Goal: Task Accomplishment & Management: Manage account settings

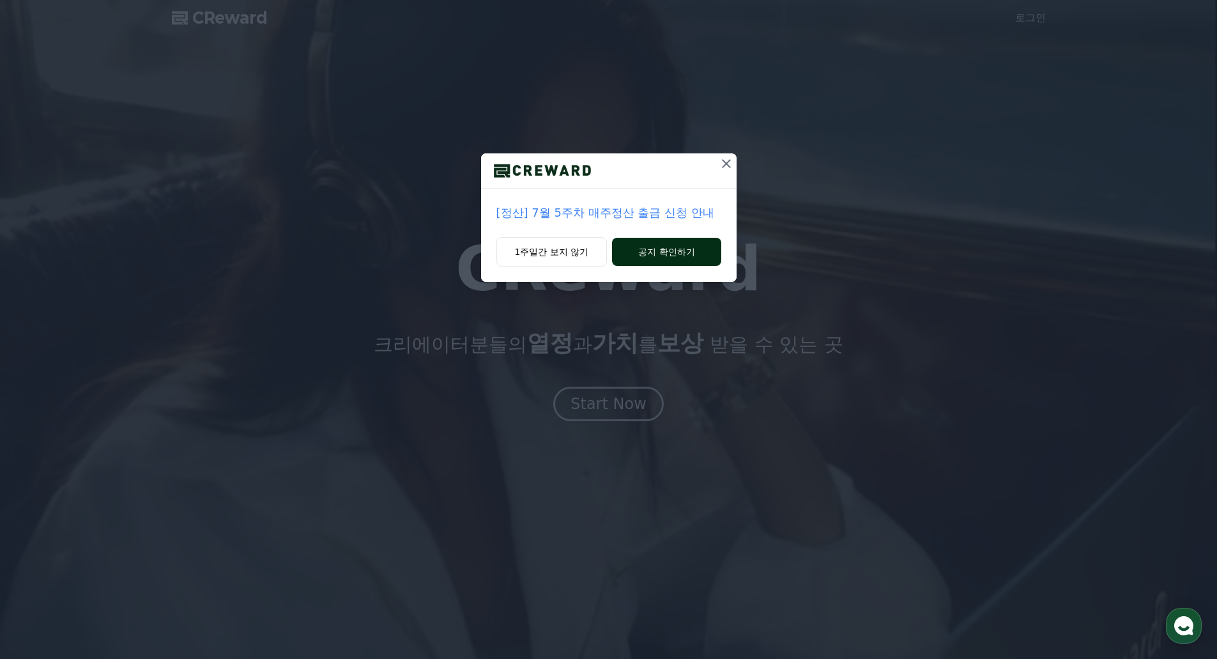
click at [657, 256] on button "공지 확인하기" at bounding box center [666, 252] width 109 height 28
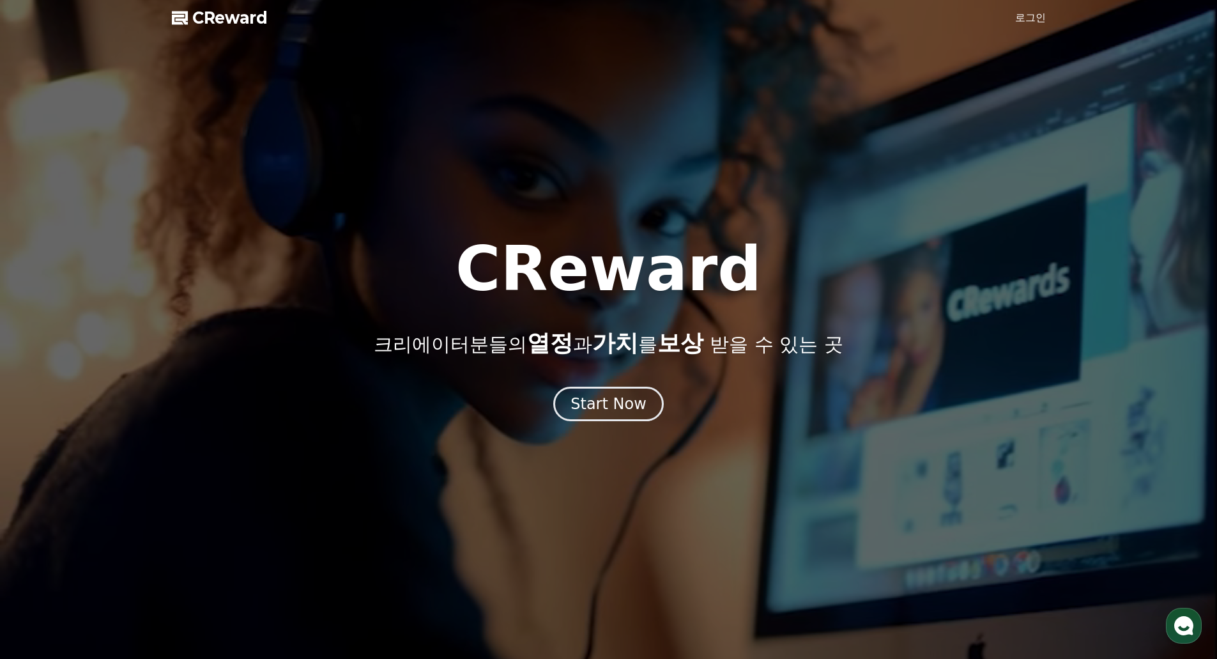
click at [1021, 16] on link "로그인" at bounding box center [1030, 17] width 31 height 15
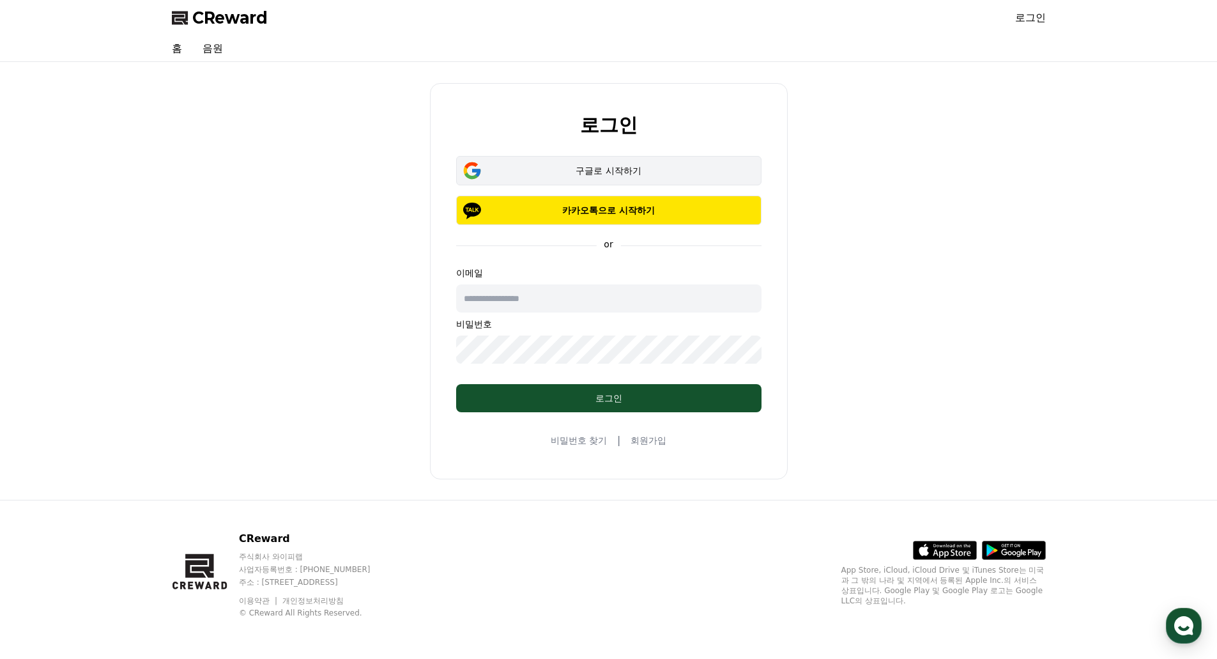
click at [680, 176] on div "구글로 시작하기" at bounding box center [609, 170] width 268 height 13
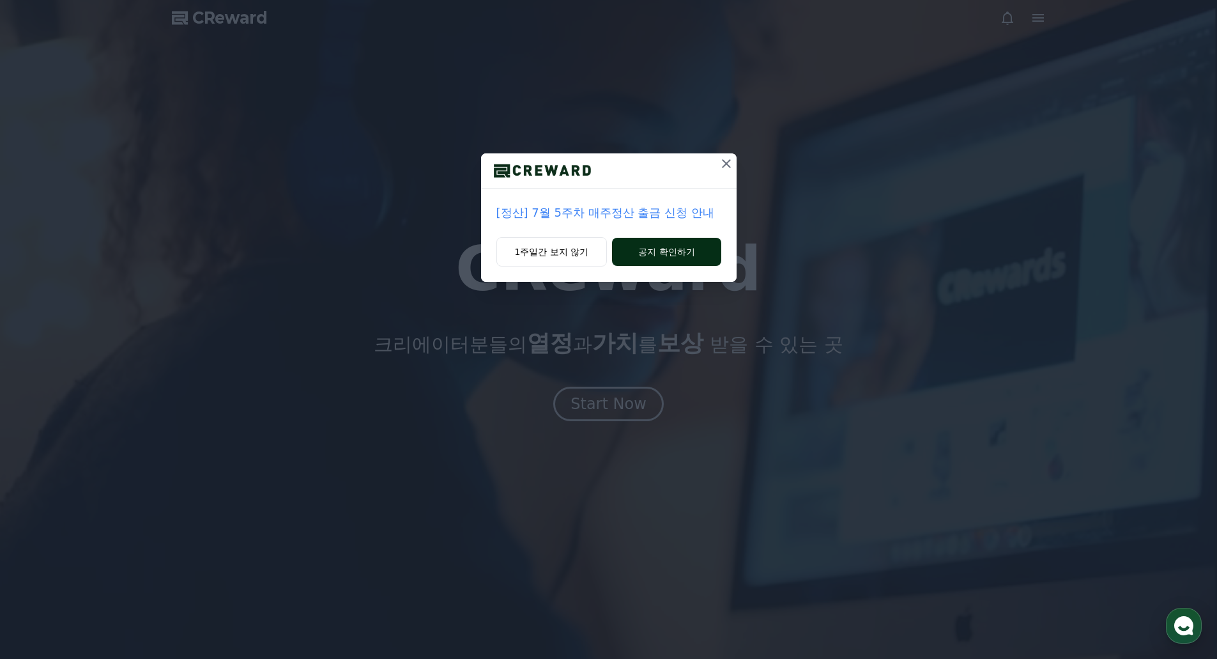
click at [635, 246] on button "공지 확인하기" at bounding box center [666, 252] width 109 height 28
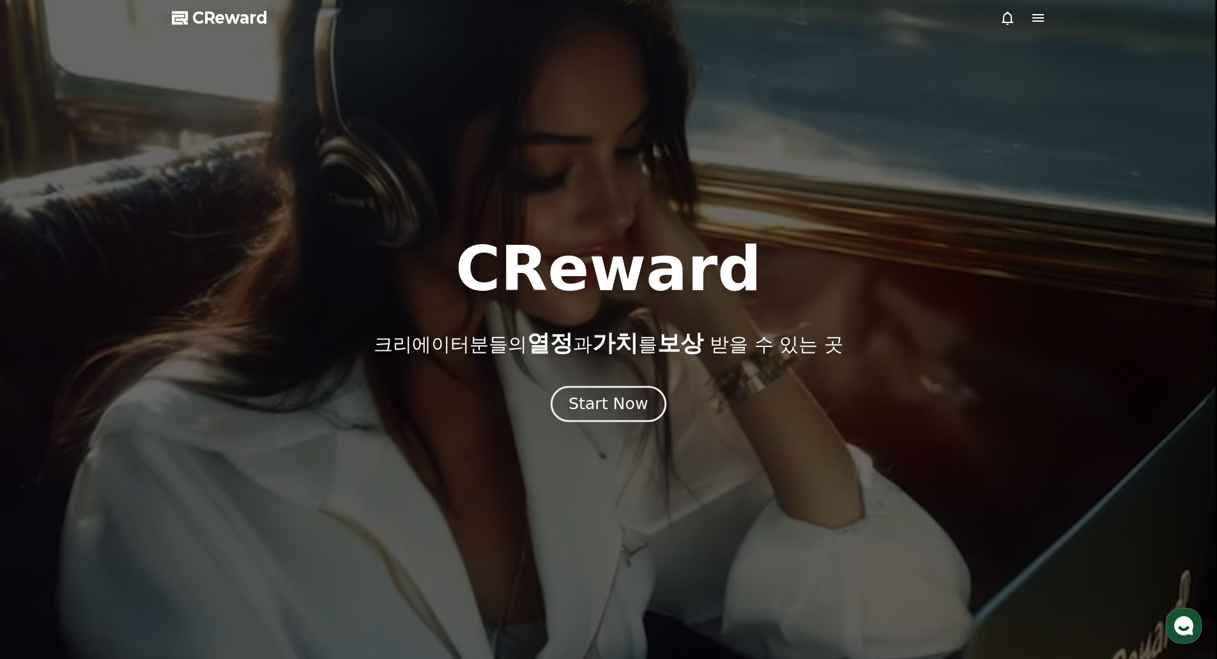
click at [605, 393] on button "Start Now" at bounding box center [609, 403] width 116 height 36
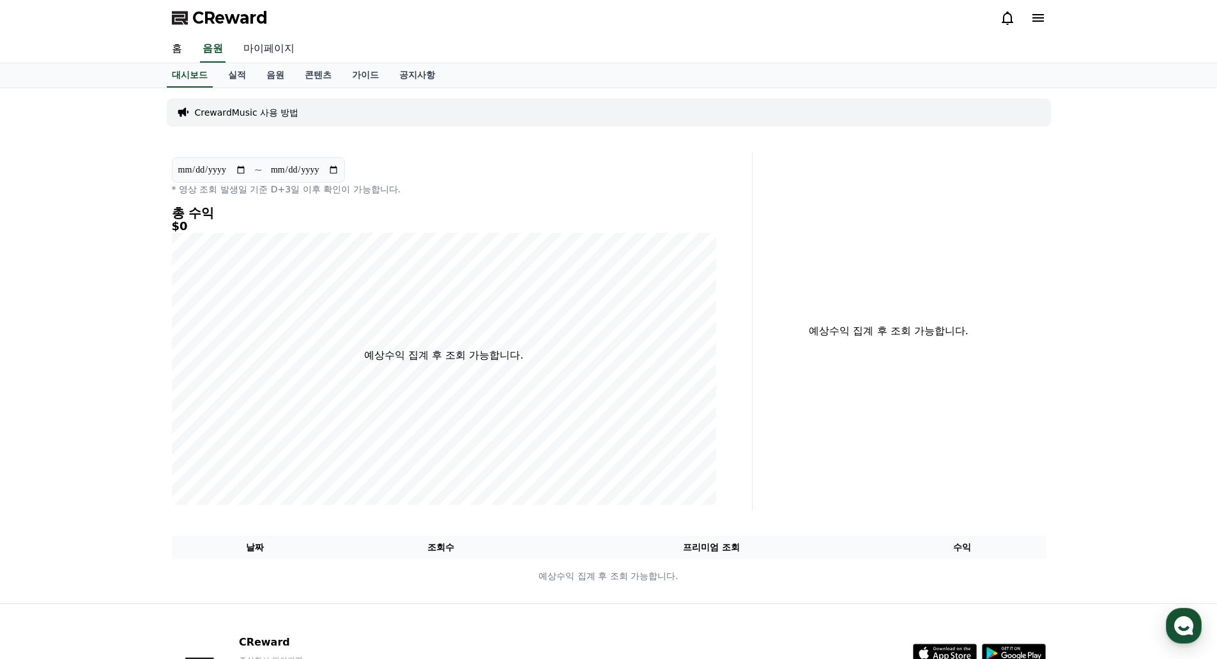
click at [271, 42] on link "마이페이지" at bounding box center [269, 49] width 72 height 27
select select "**********"
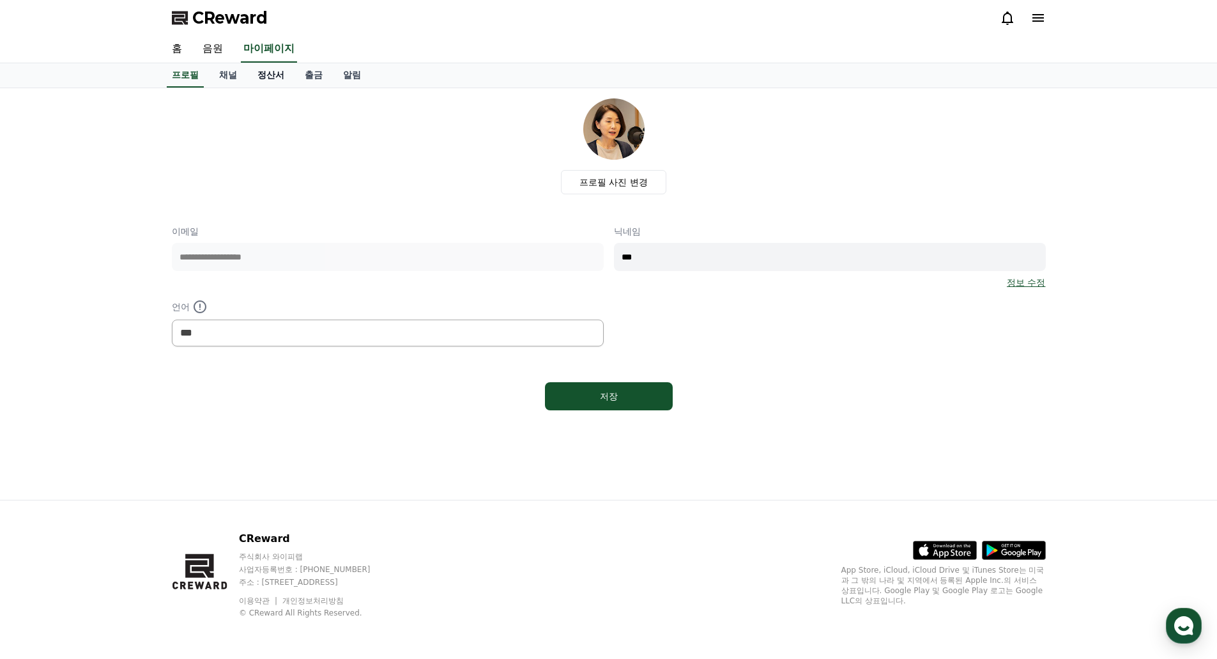
click at [247, 76] on link "정산서" at bounding box center [270, 75] width 47 height 24
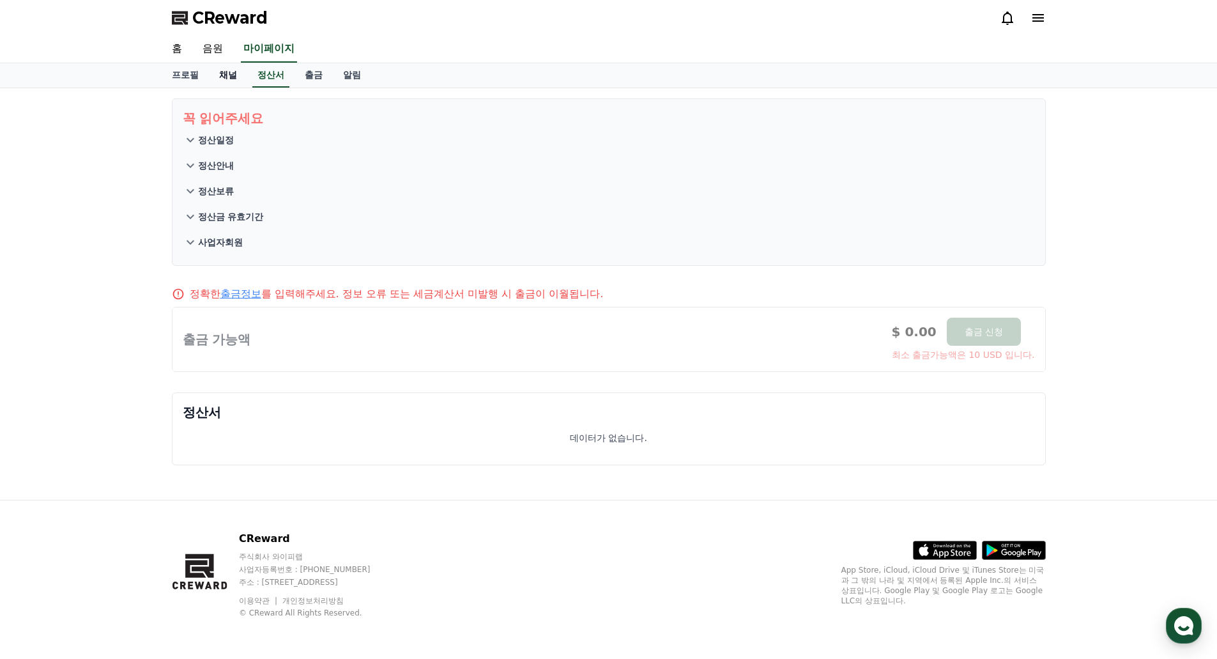
click at [229, 80] on link "채널" at bounding box center [228, 75] width 38 height 24
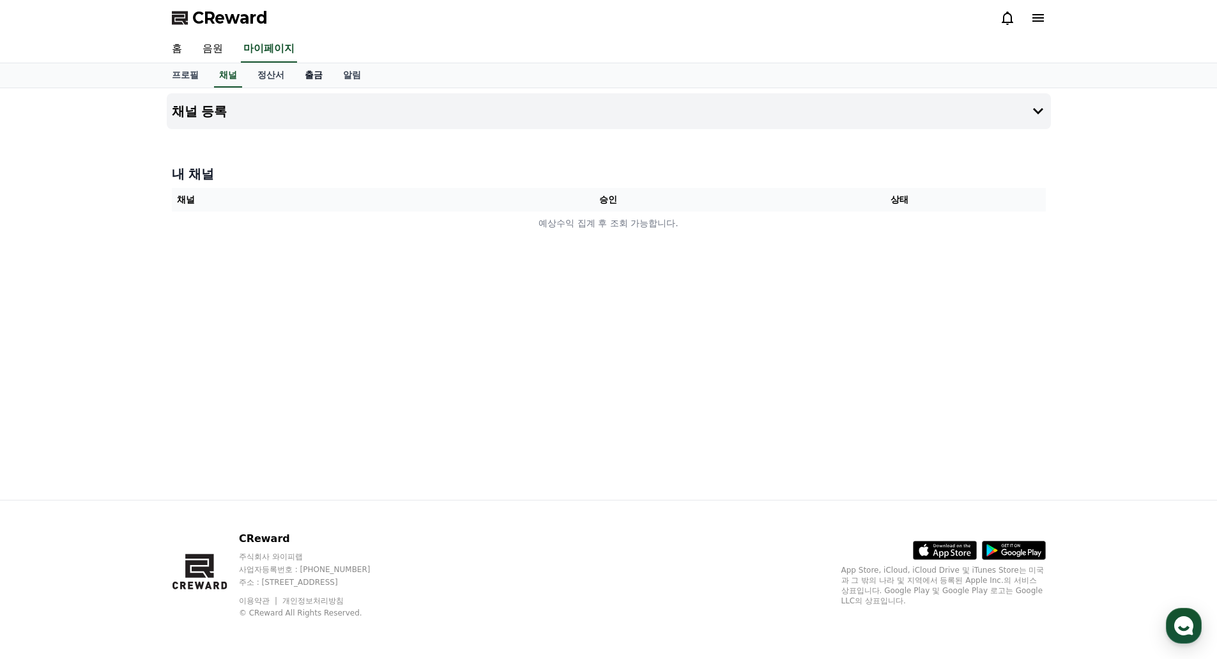
click at [306, 76] on link "출금" at bounding box center [313, 75] width 38 height 24
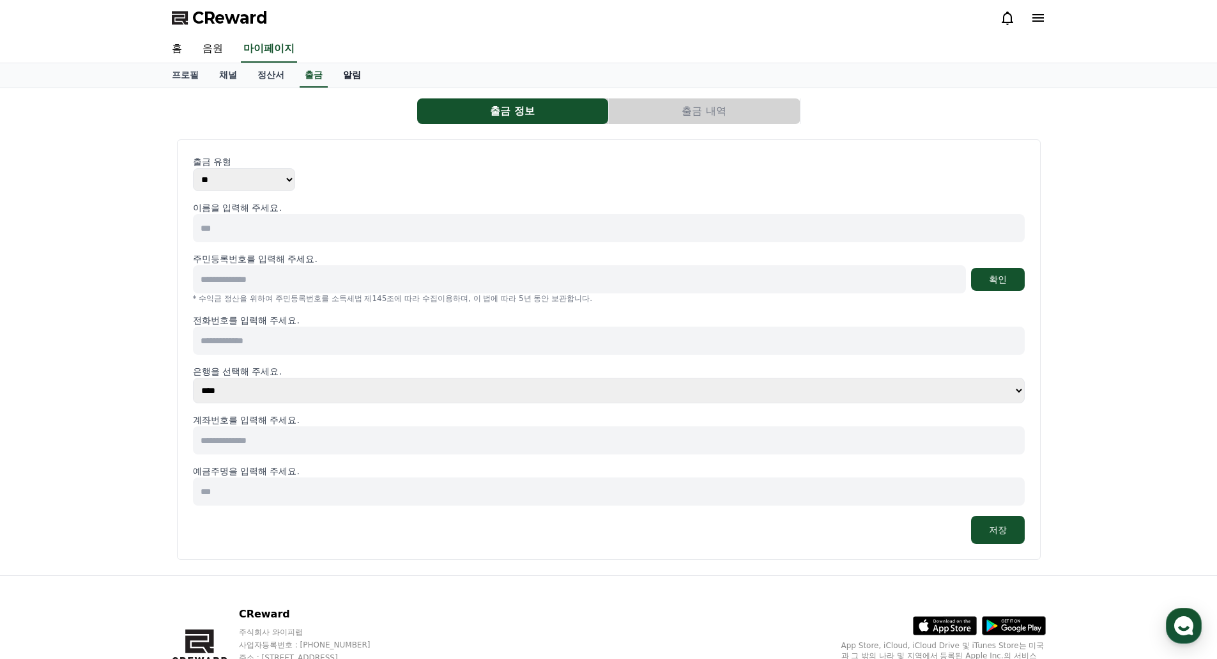
click at [359, 79] on link "알림" at bounding box center [352, 75] width 38 height 24
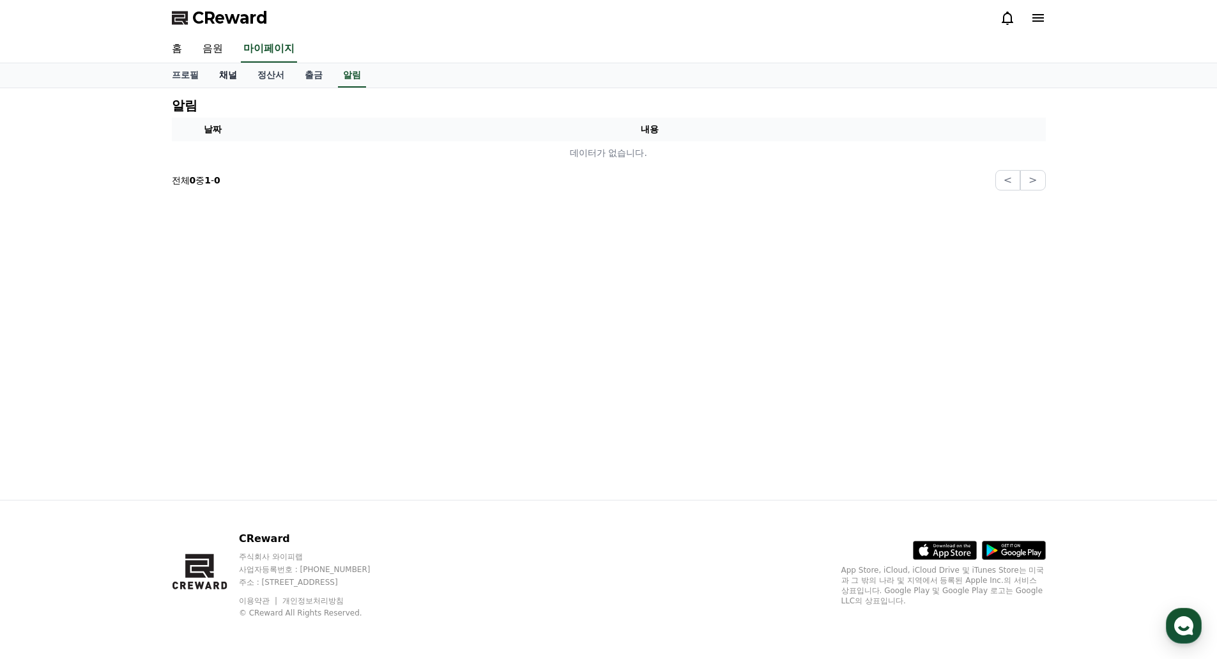
click at [239, 78] on link "채널" at bounding box center [228, 75] width 38 height 24
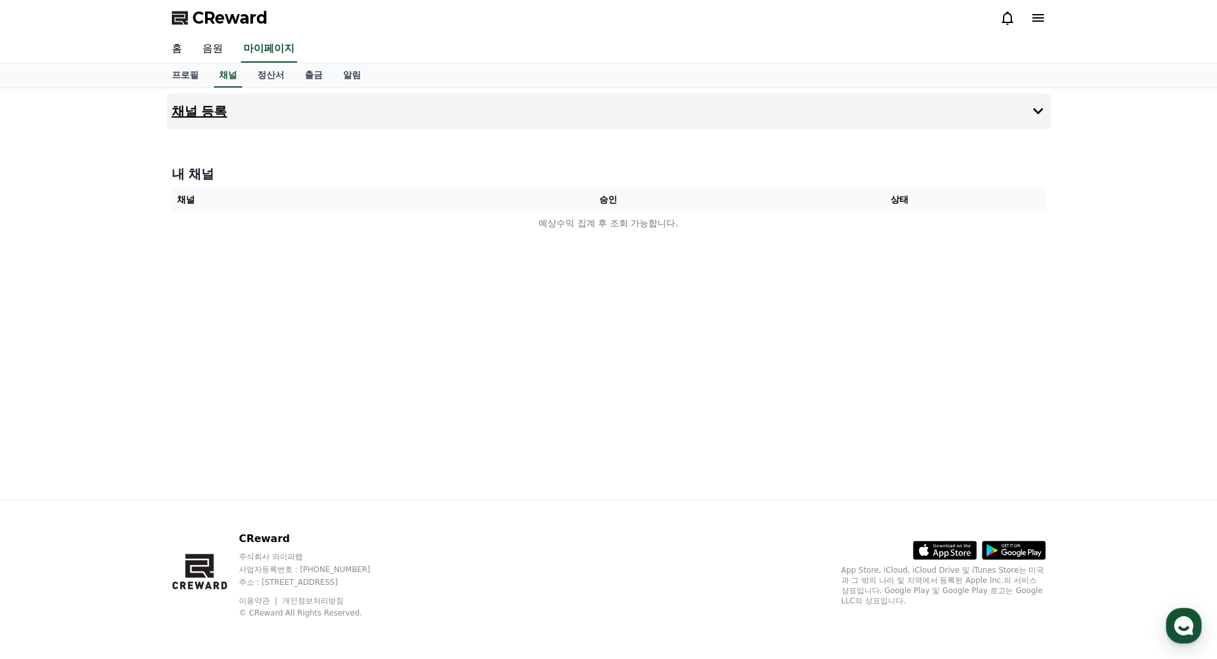
click at [961, 119] on button "채널 등록" at bounding box center [609, 111] width 884 height 36
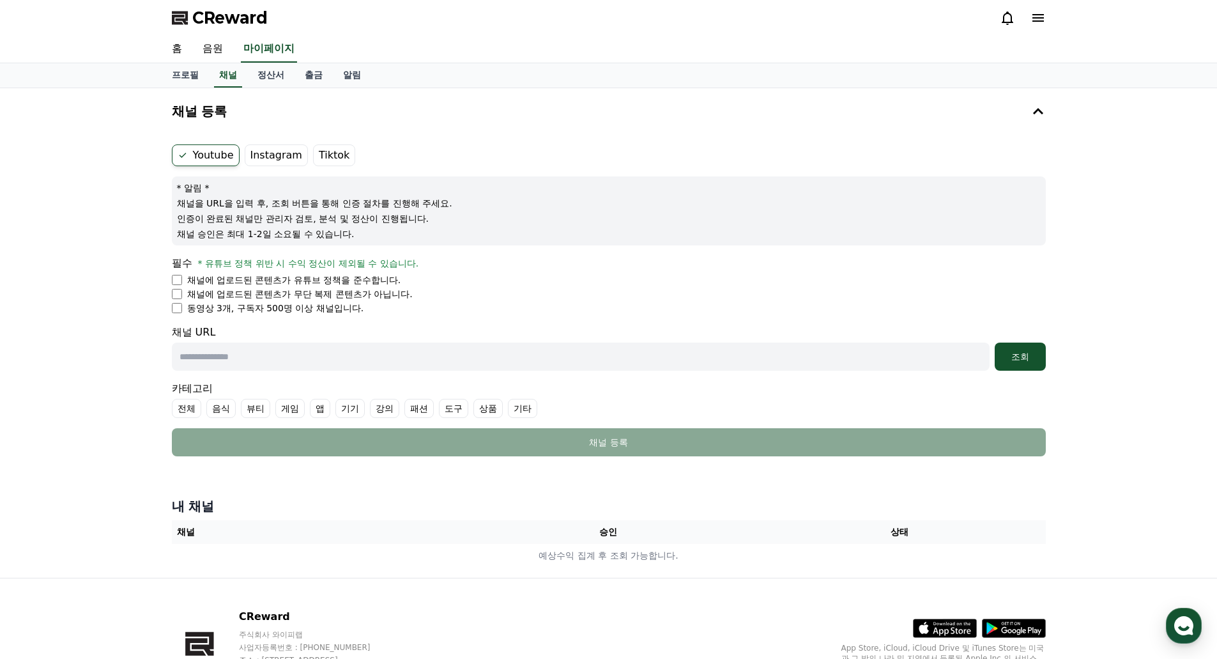
click at [277, 145] on label "Instagram" at bounding box center [276, 155] width 63 height 22
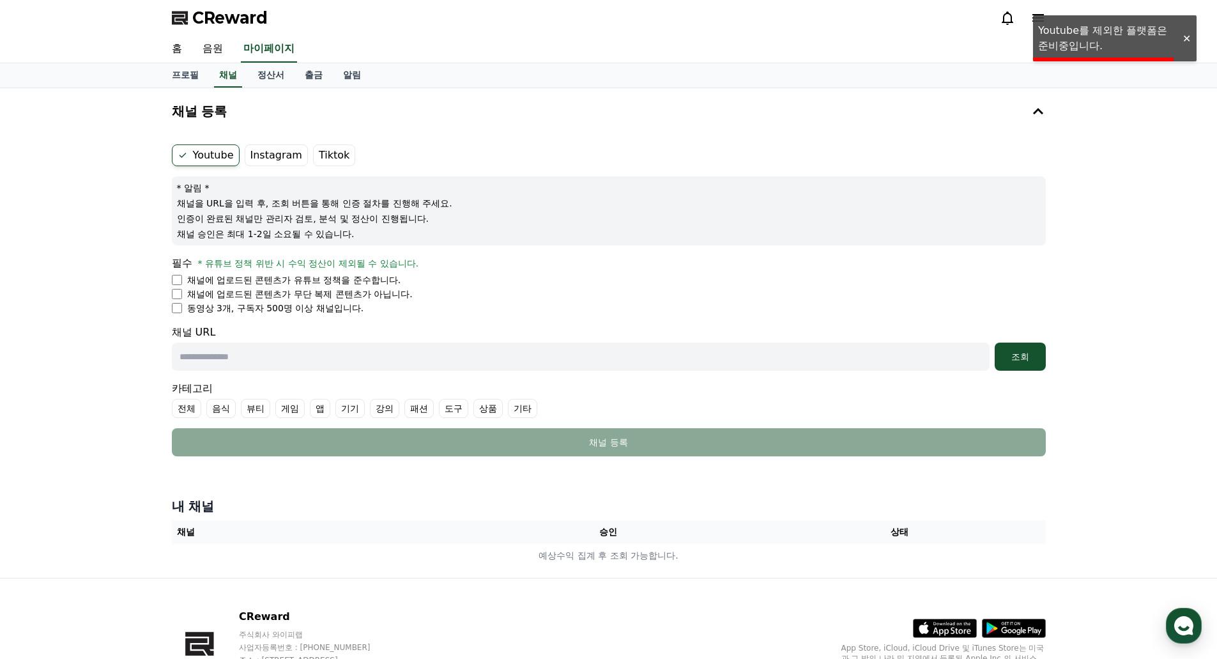
click at [325, 158] on label "Tiktok" at bounding box center [334, 155] width 42 height 22
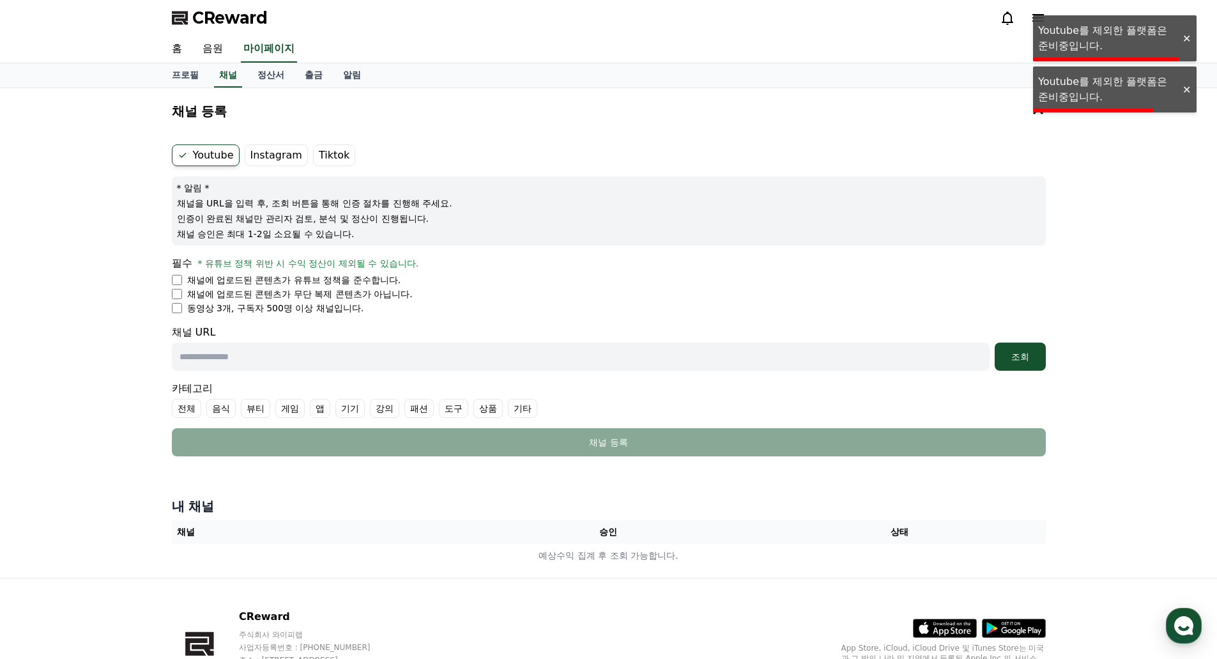
click at [172, 157] on label "Youtube" at bounding box center [206, 155] width 68 height 22
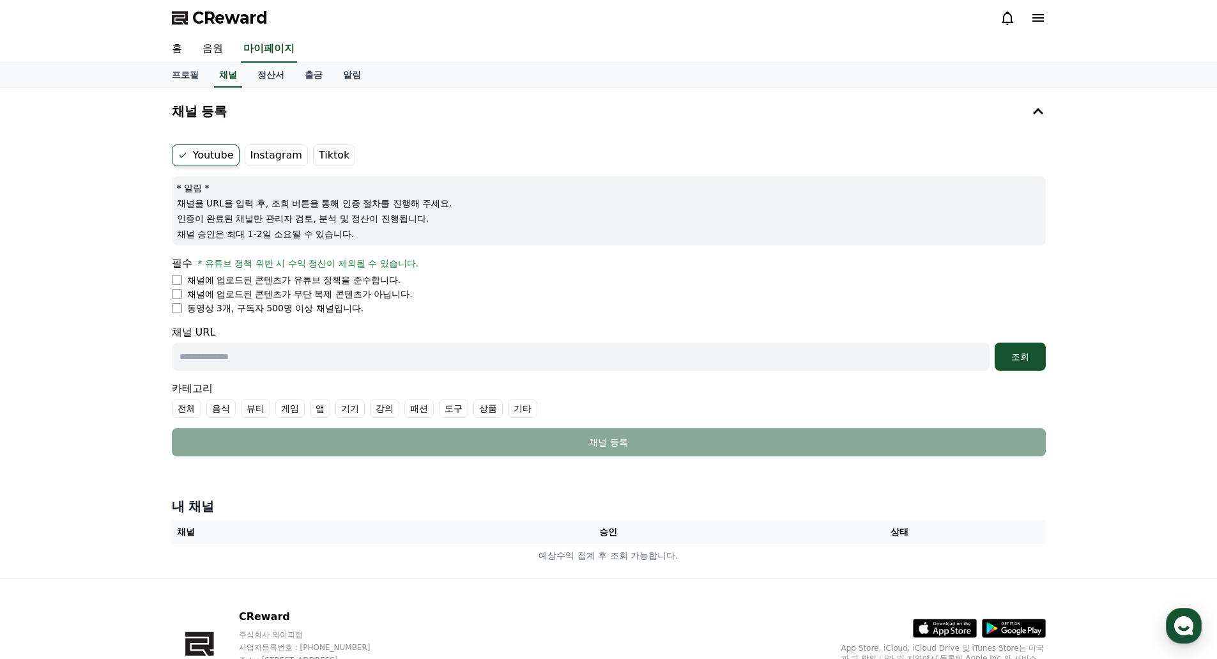
click at [583, 329] on div "채널 URL 조회" at bounding box center [609, 348] width 874 height 46
